Goal: Transaction & Acquisition: Purchase product/service

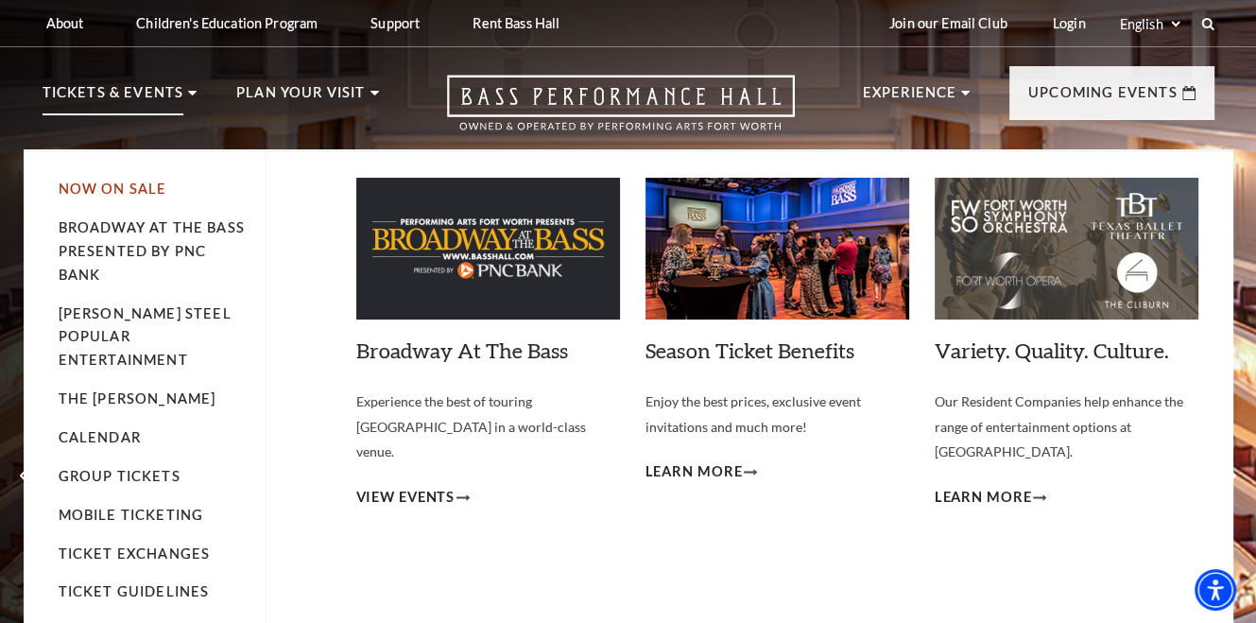
click at [127, 185] on link "Now On Sale" at bounding box center [113, 189] width 109 height 16
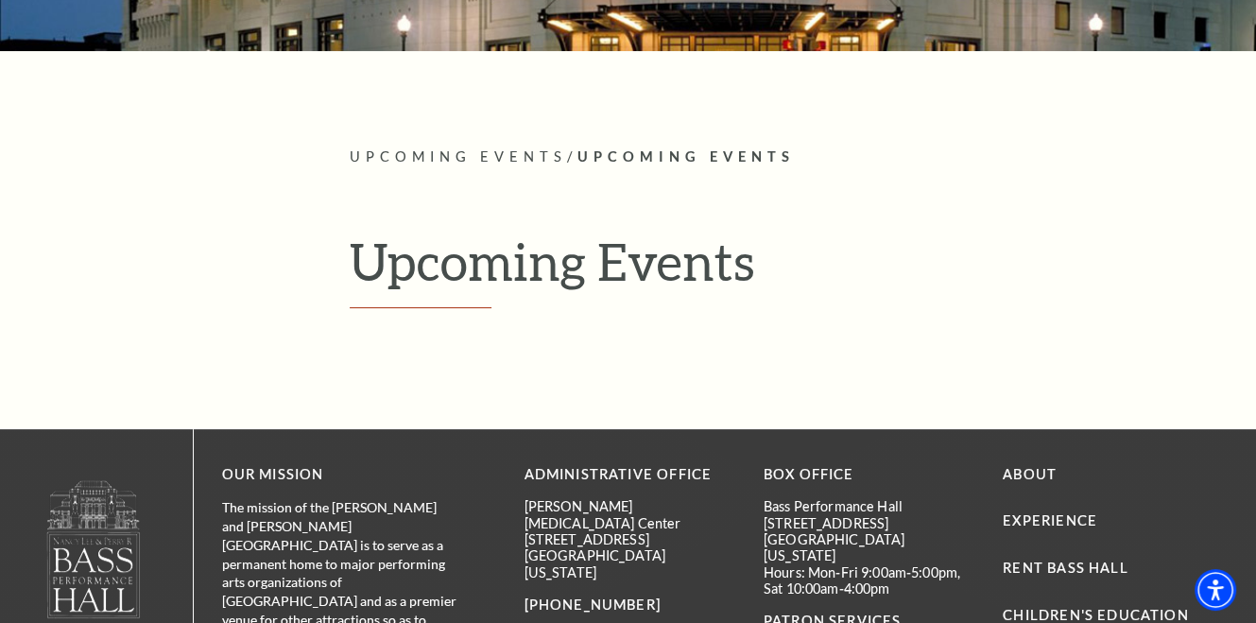
scroll to position [324, 0]
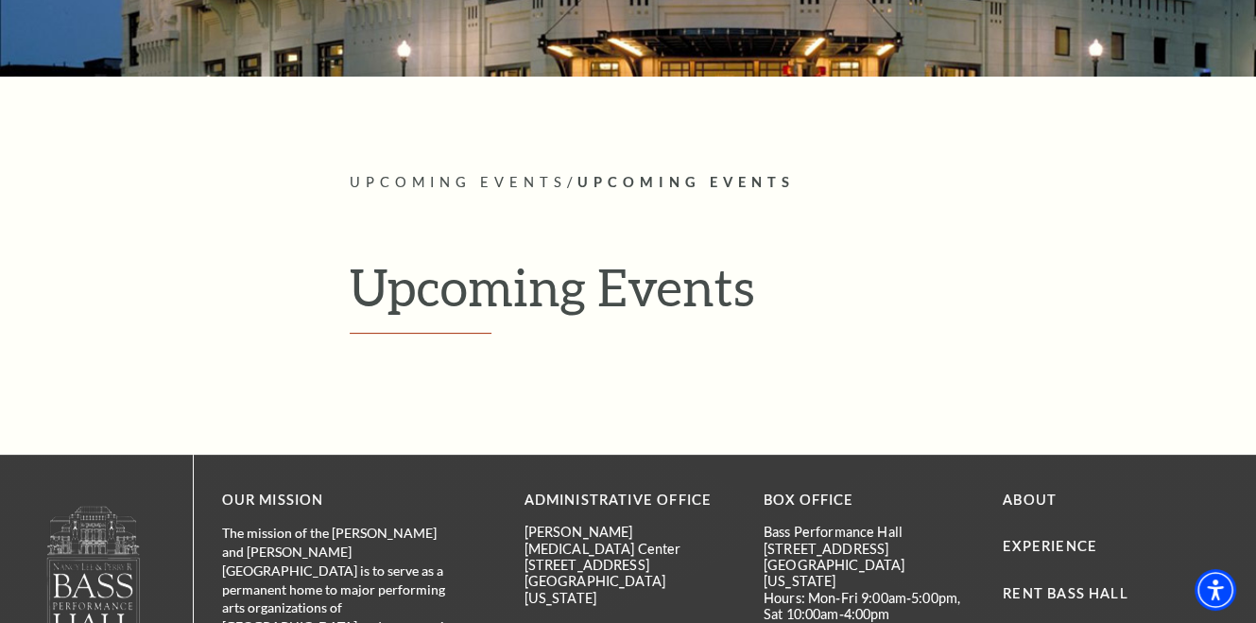
click at [679, 292] on h1 "Upcoming Events" at bounding box center [782, 295] width 865 height 78
click at [676, 178] on span "Upcoming Events" at bounding box center [685, 182] width 217 height 16
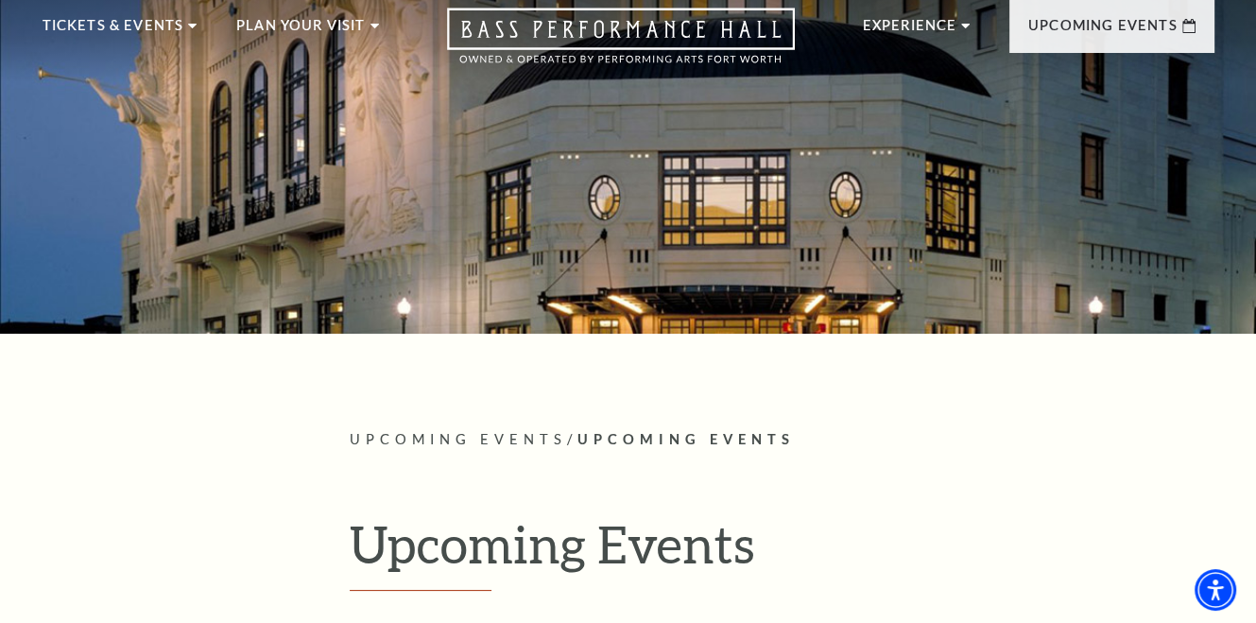
scroll to position [0, 0]
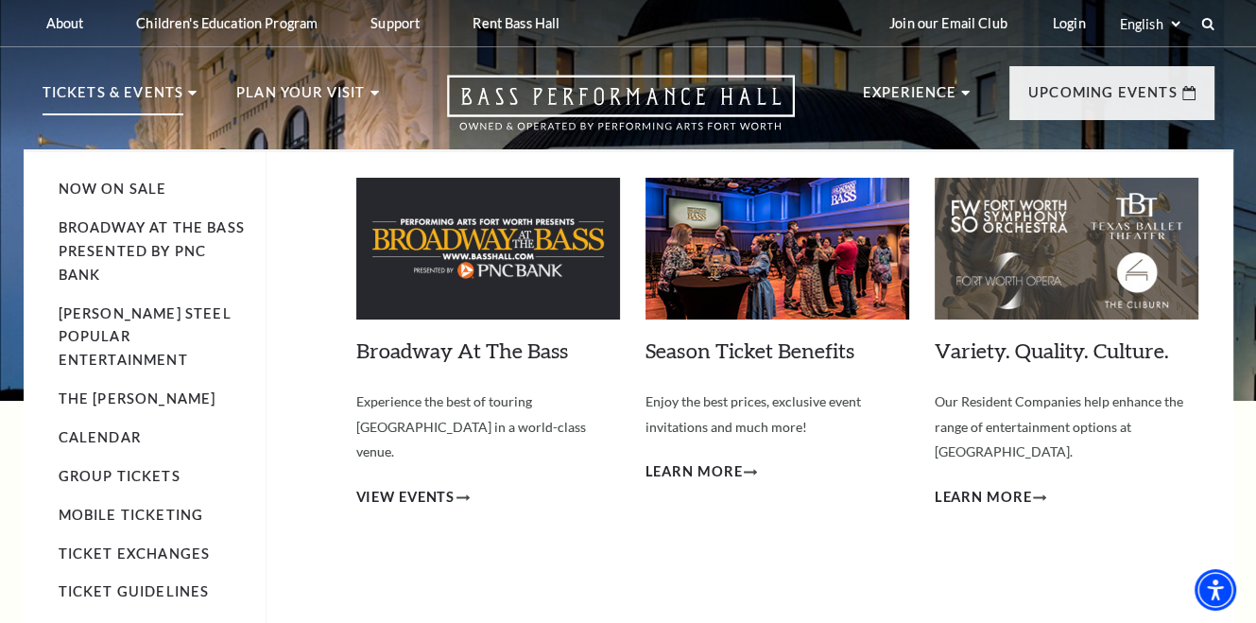
click at [188, 92] on use at bounding box center [192, 93] width 9 height 5
click at [112, 429] on link "Calendar" at bounding box center [100, 437] width 82 height 16
click at [123, 429] on link "Calendar" at bounding box center [100, 437] width 82 height 16
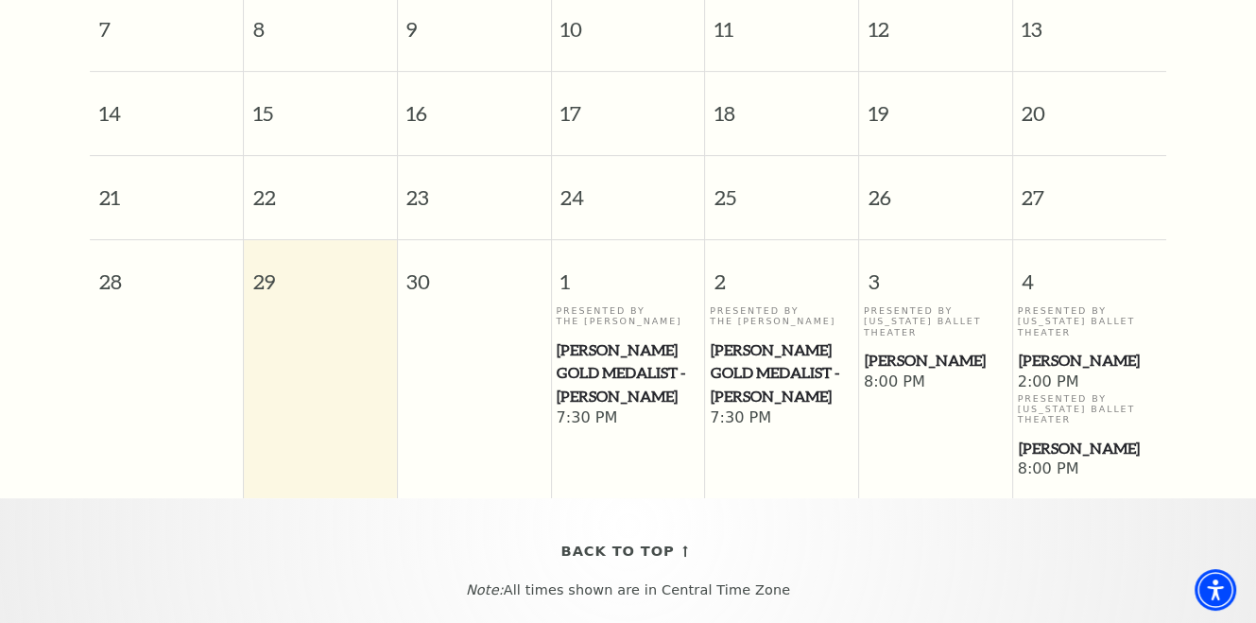
scroll to position [652, 0]
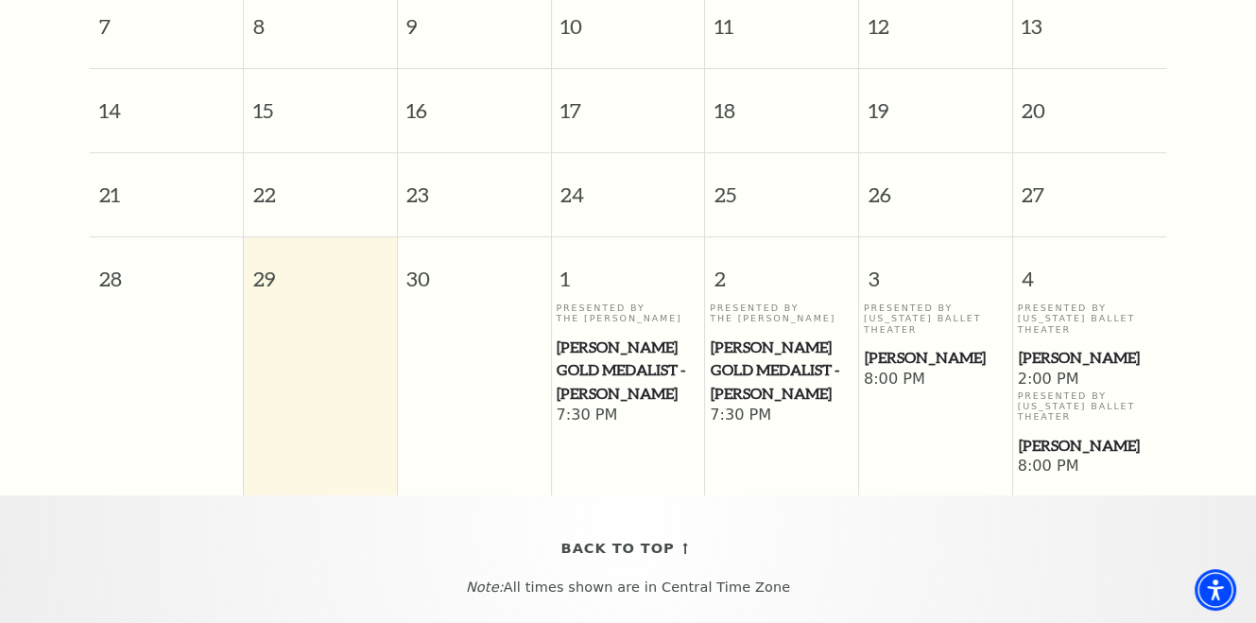
click at [1068, 346] on span "[PERSON_NAME]" at bounding box center [1089, 358] width 143 height 24
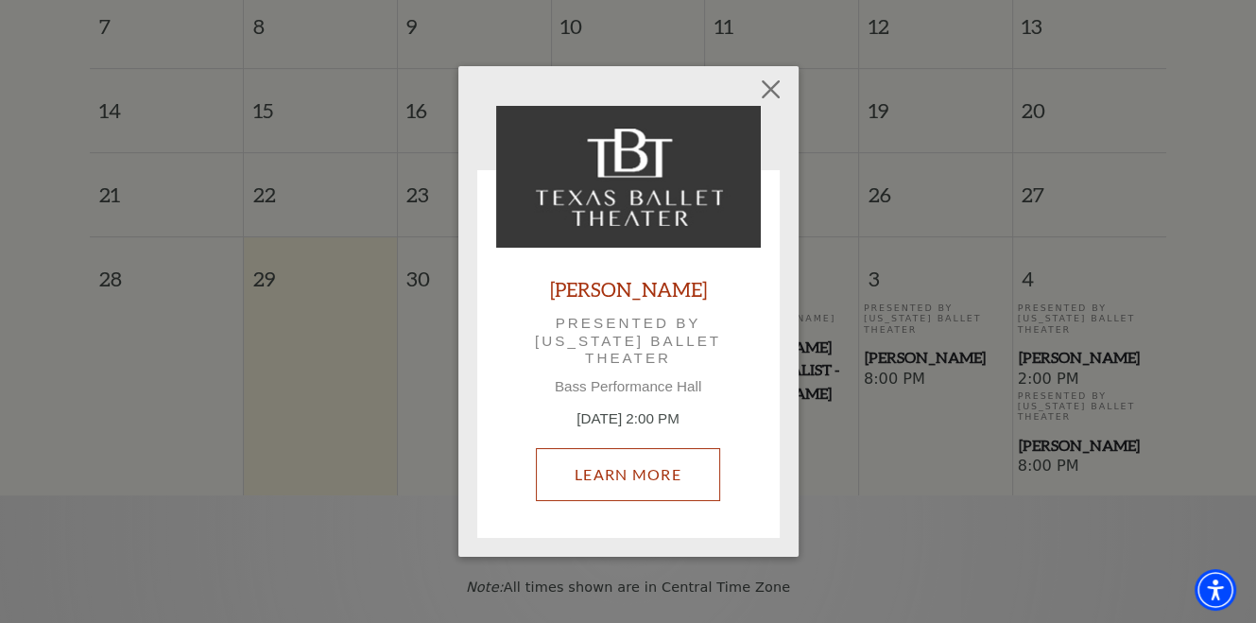
click at [625, 480] on link "Learn More" at bounding box center [628, 474] width 184 height 53
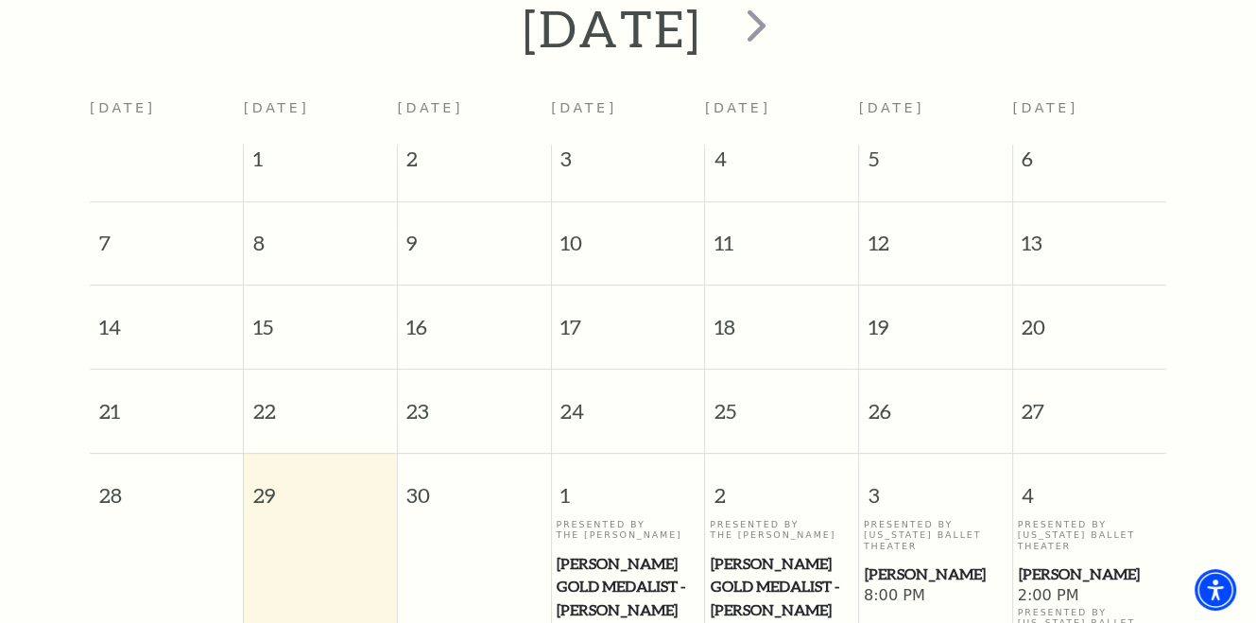
scroll to position [309, 0]
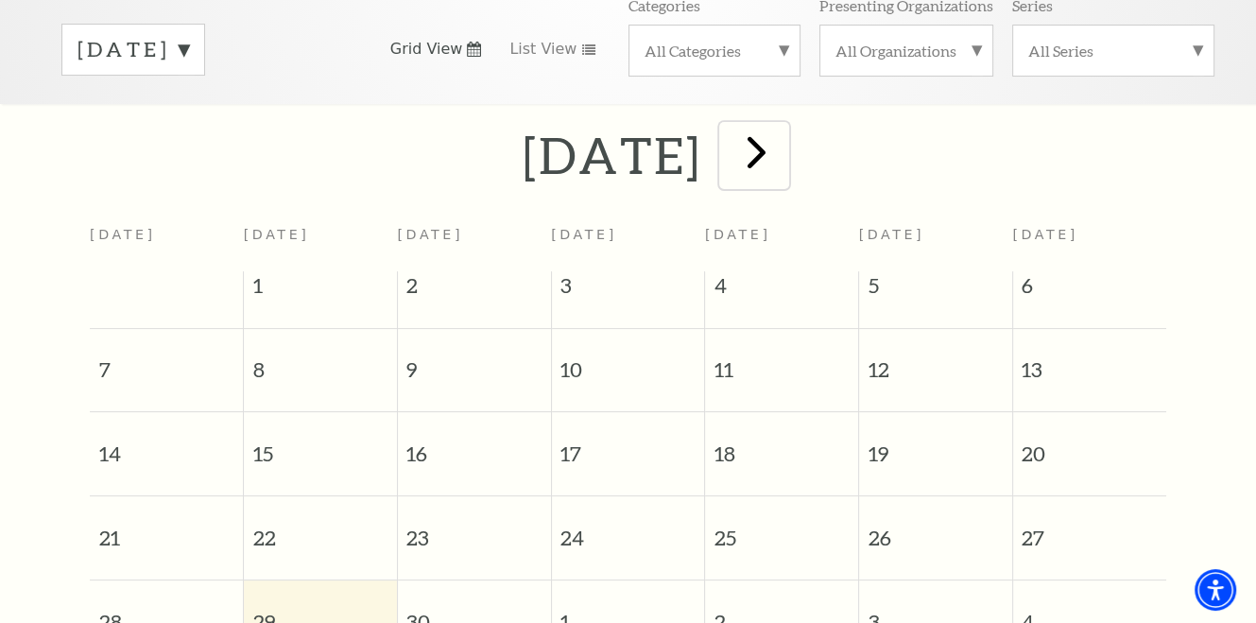
click at [784, 134] on span "next" at bounding box center [757, 152] width 54 height 54
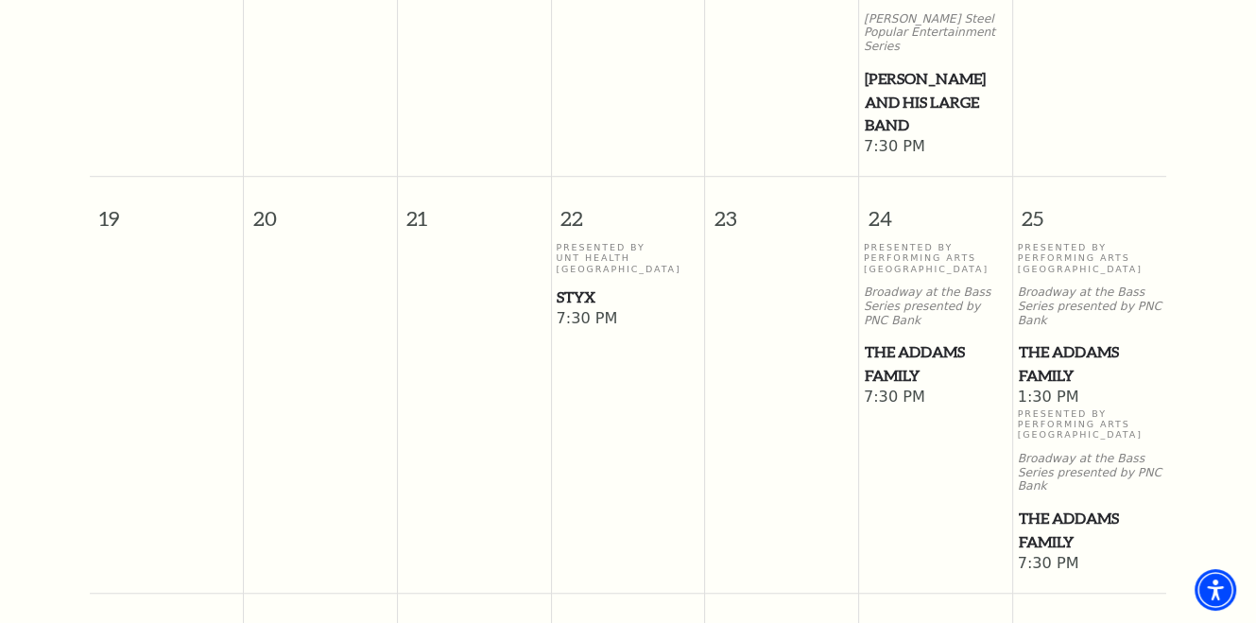
scroll to position [1059, 0]
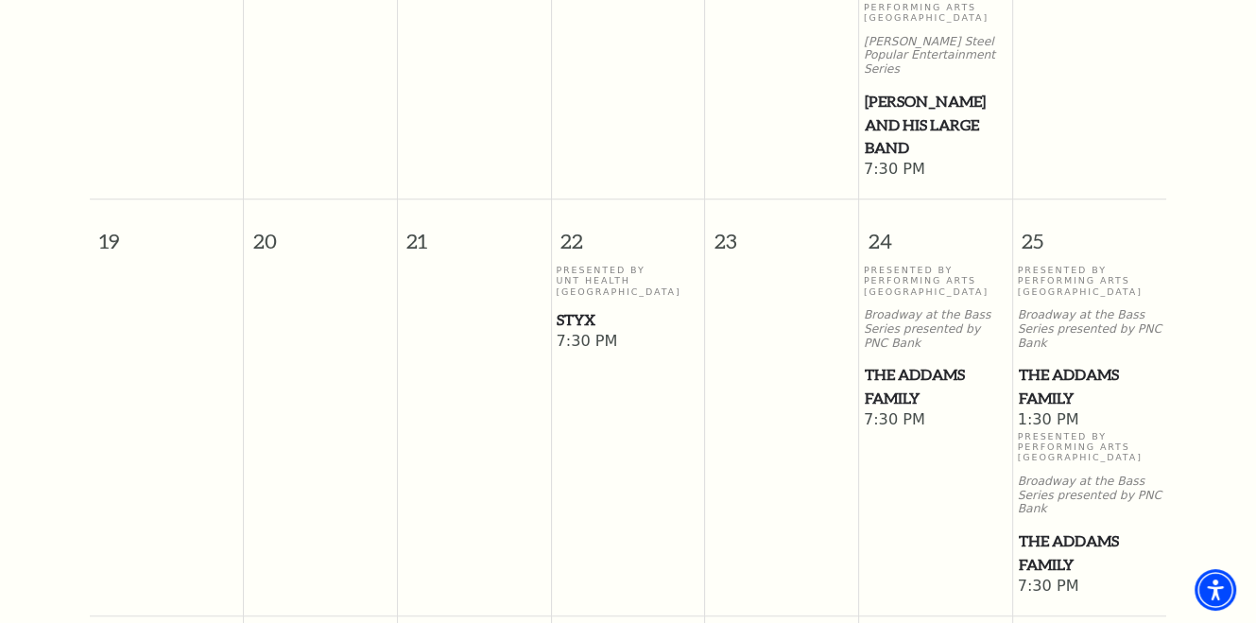
click at [911, 363] on span "The Addams Family" at bounding box center [936, 386] width 142 height 46
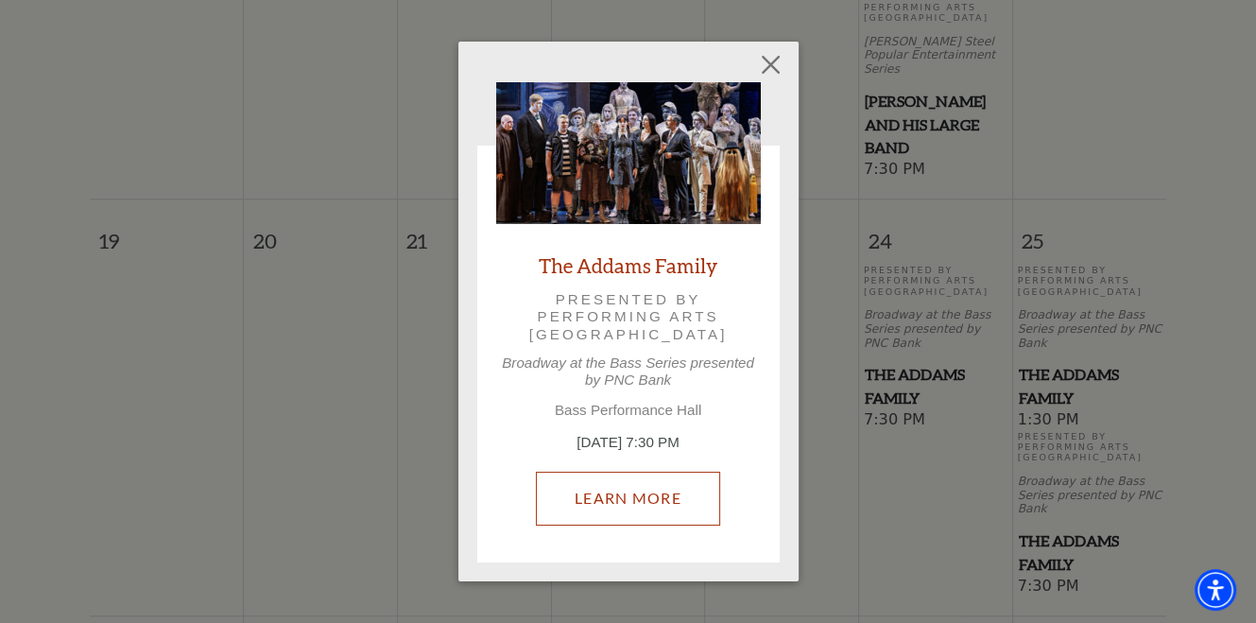
click at [625, 504] on link "Learn More" at bounding box center [628, 498] width 184 height 53
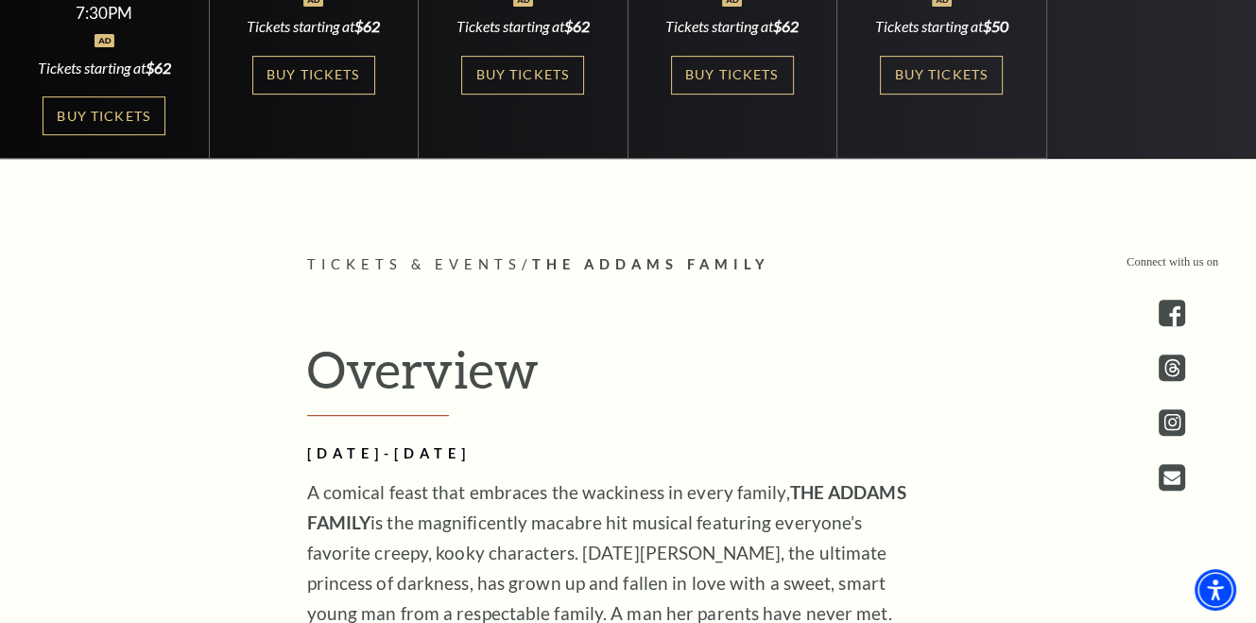
scroll to position [688, 0]
